Goal: Information Seeking & Learning: Learn about a topic

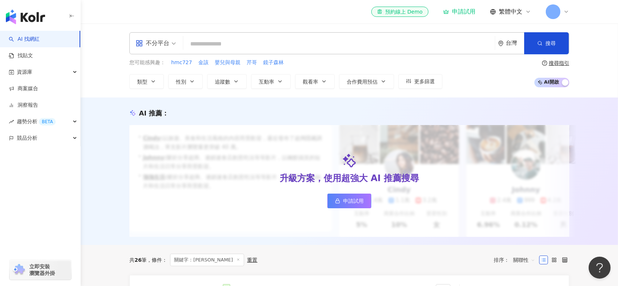
type input "**********"
click at [249, 42] on input "**********" at bounding box center [339, 44] width 306 height 14
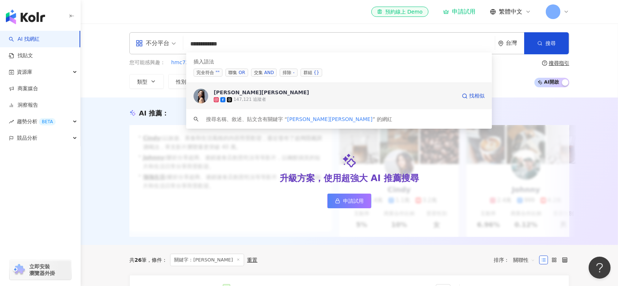
click at [276, 92] on span "[PERSON_NAME][PERSON_NAME]" at bounding box center [292, 92] width 157 height 7
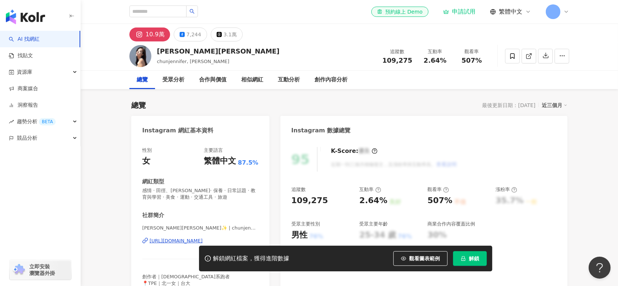
scroll to position [19, 0]
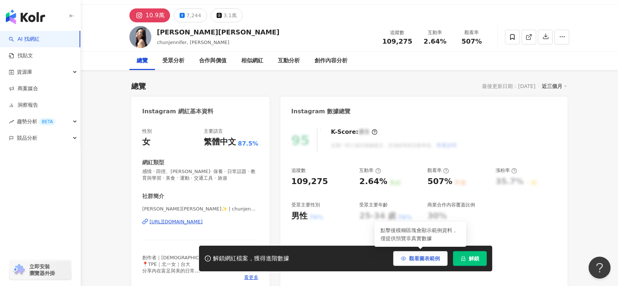
click at [418, 256] on span "觀看圖表範例" at bounding box center [424, 259] width 31 height 6
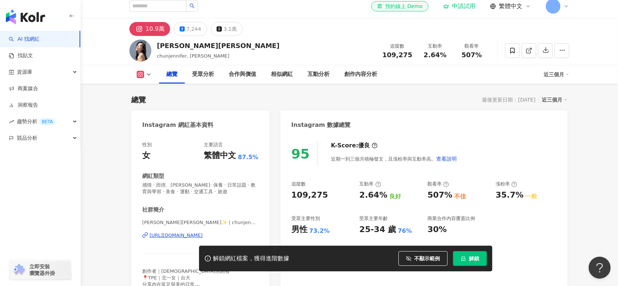
scroll to position [0, 0]
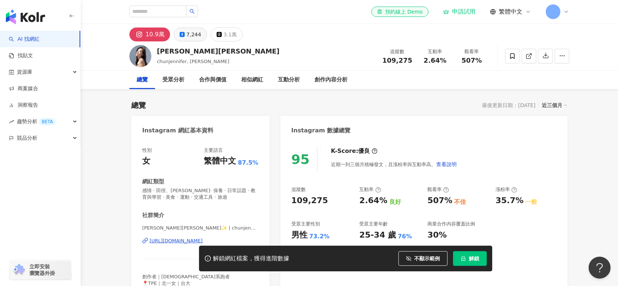
click at [187, 31] on div "7,244" at bounding box center [194, 34] width 15 height 10
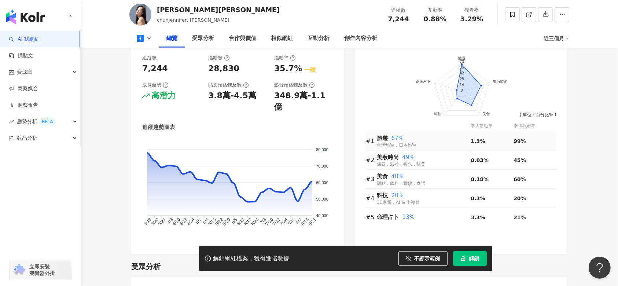
scroll to position [431, 0]
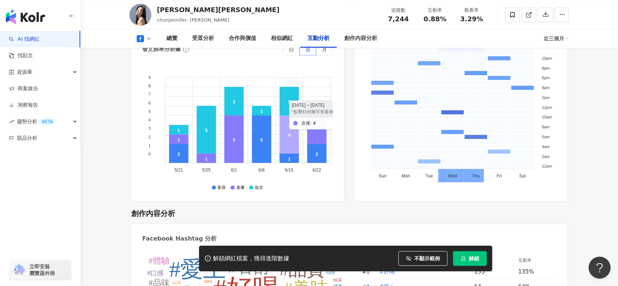
scroll to position [1637, 0]
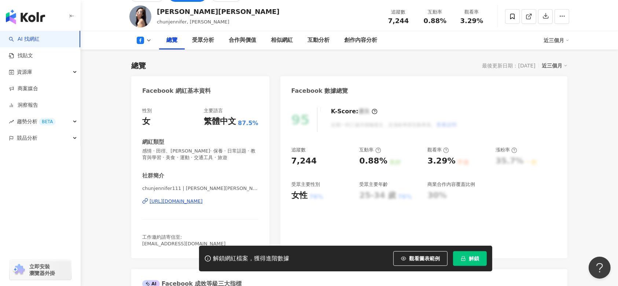
scroll to position [40, 0]
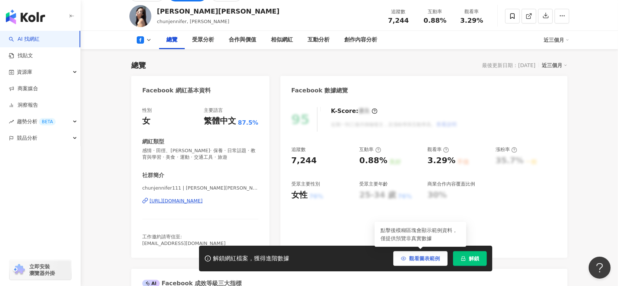
click at [416, 258] on span "觀看圖表範例" at bounding box center [424, 259] width 31 height 6
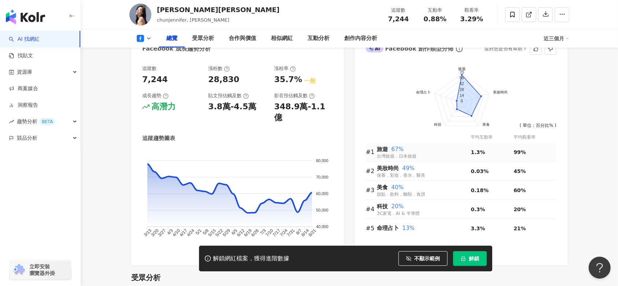
scroll to position [380, 0]
